Goal: Navigation & Orientation: Find specific page/section

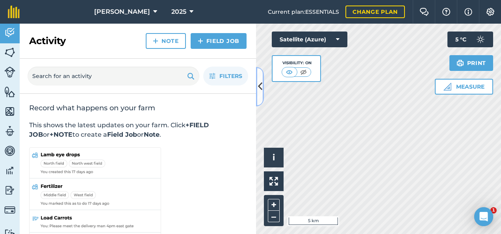
click at [257, 86] on button at bounding box center [260, 86] width 8 height 39
